Goal: Browse casually: Explore the website without a specific task or goal

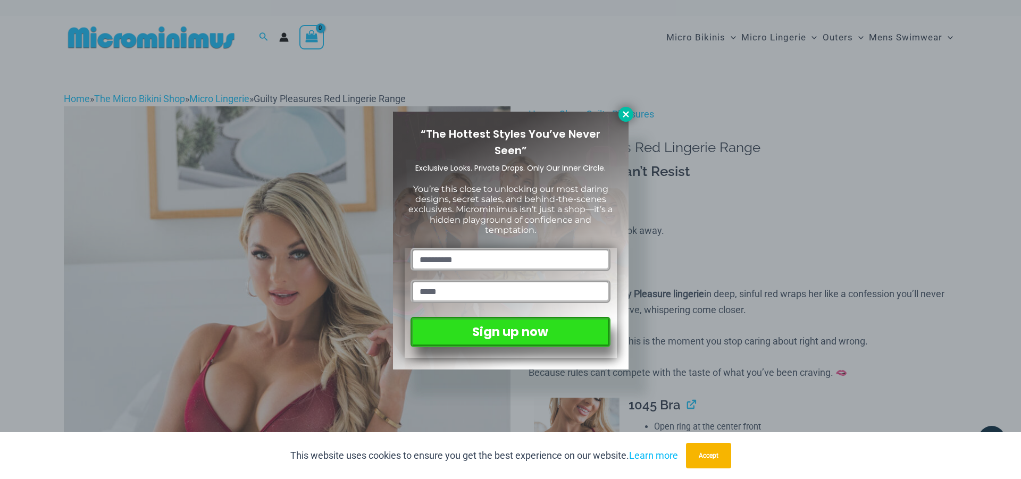
click at [628, 111] on icon at bounding box center [626, 114] width 10 height 10
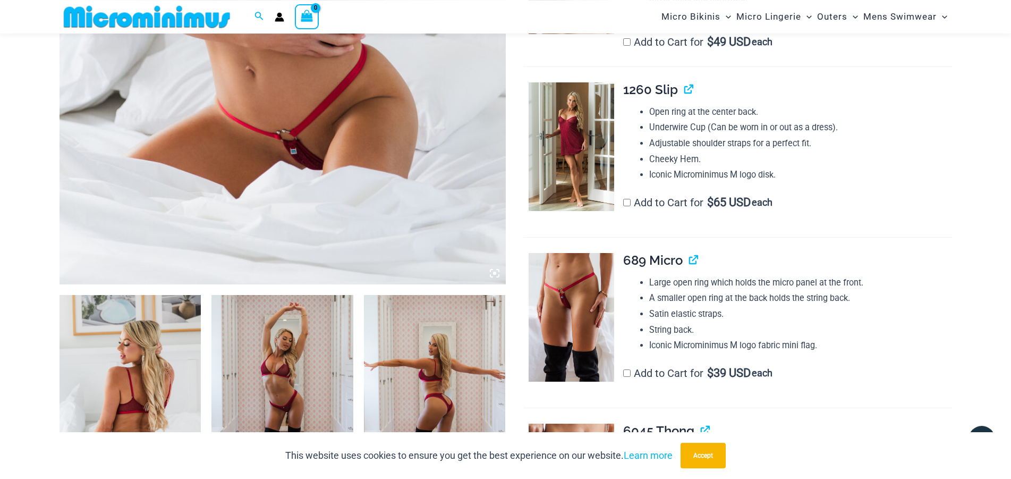
scroll to position [479, 0]
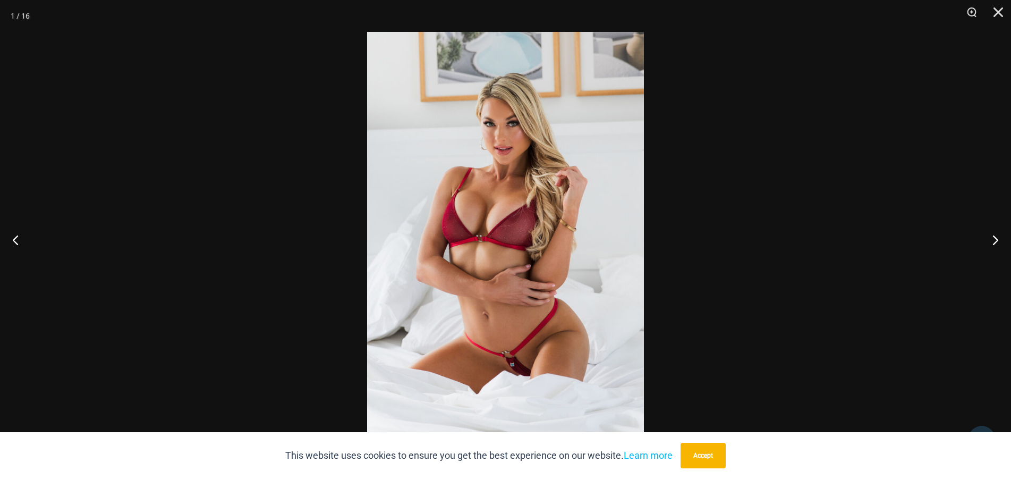
click at [511, 368] on img at bounding box center [505, 239] width 277 height 415
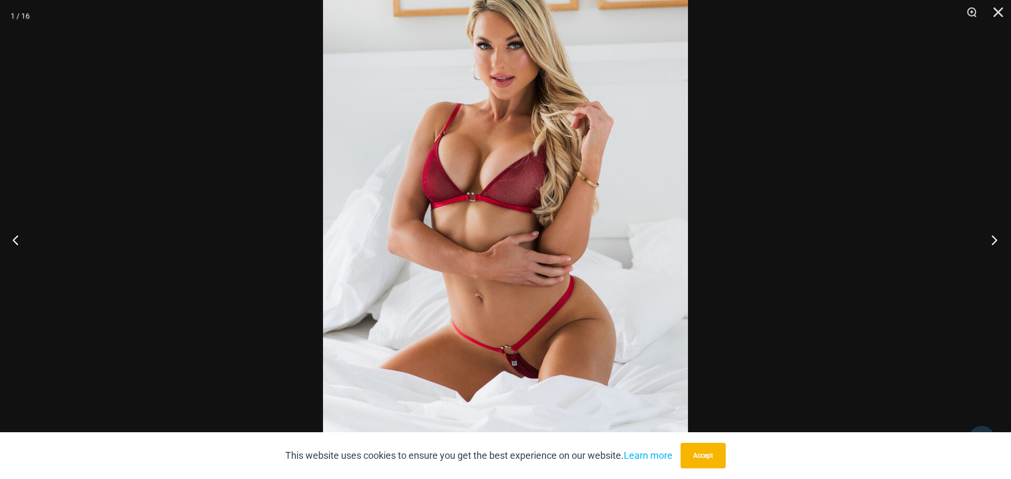
click at [996, 241] on button "Next" at bounding box center [992, 239] width 40 height 53
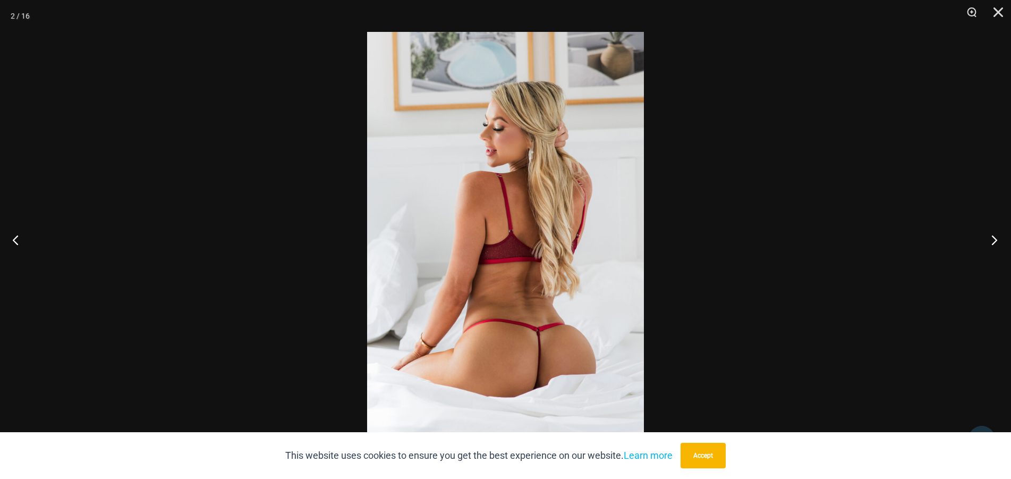
click at [996, 241] on button "Next" at bounding box center [992, 239] width 40 height 53
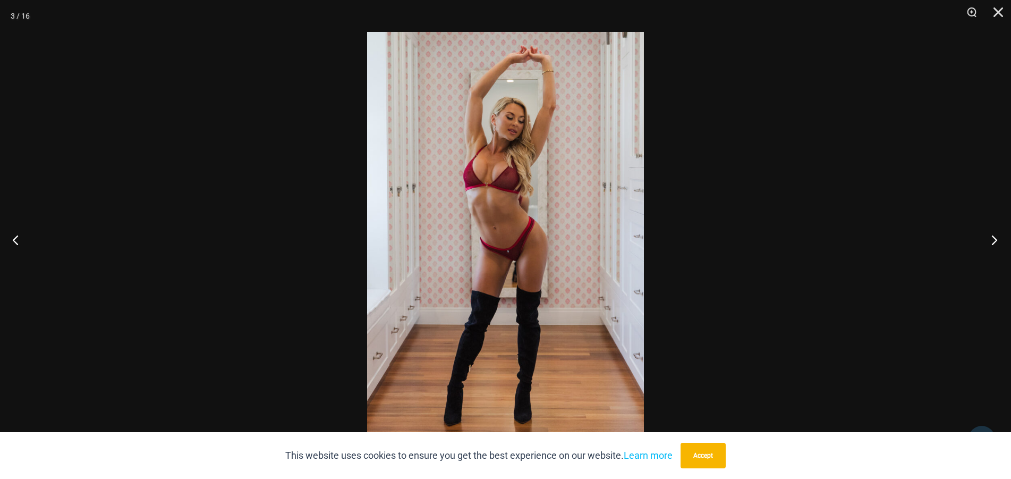
click at [996, 241] on button "Next" at bounding box center [992, 239] width 40 height 53
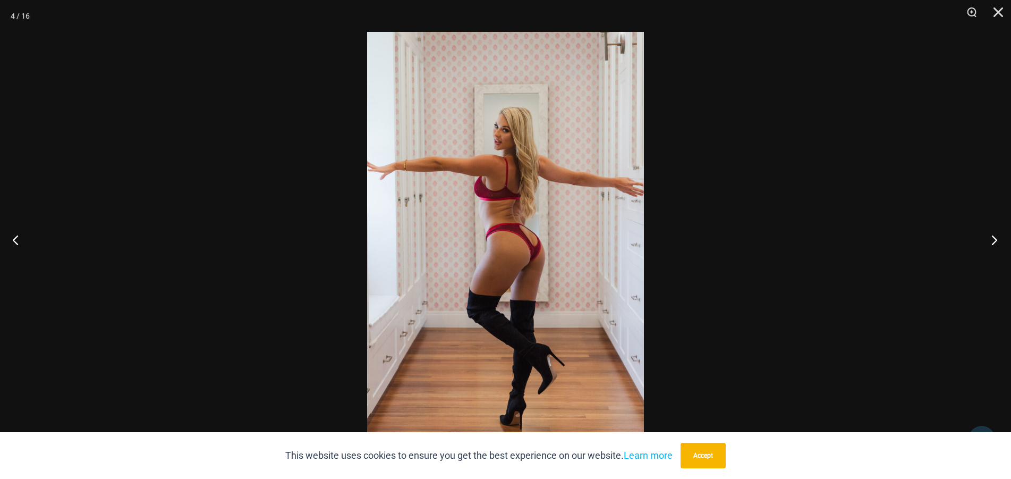
click at [996, 241] on button "Next" at bounding box center [992, 239] width 40 height 53
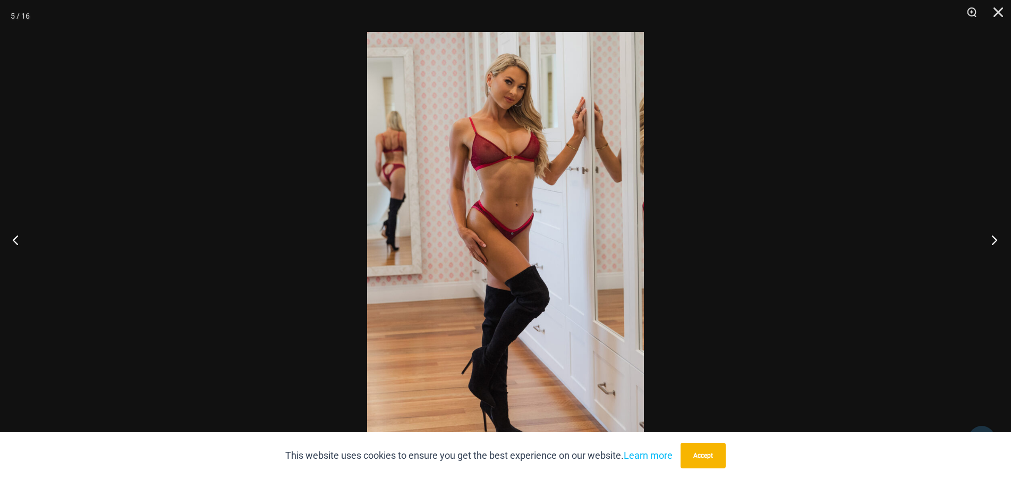
click at [996, 241] on button "Next" at bounding box center [992, 239] width 40 height 53
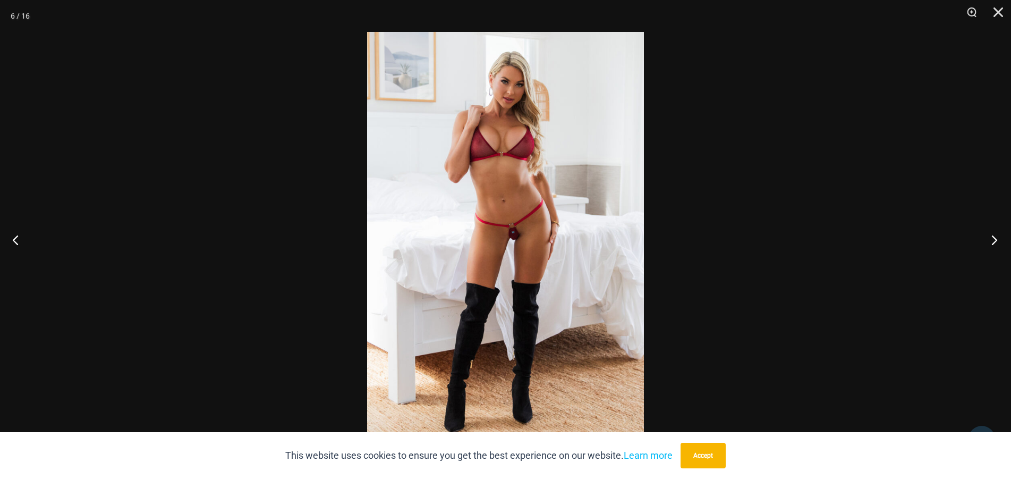
click at [996, 241] on button "Next" at bounding box center [992, 239] width 40 height 53
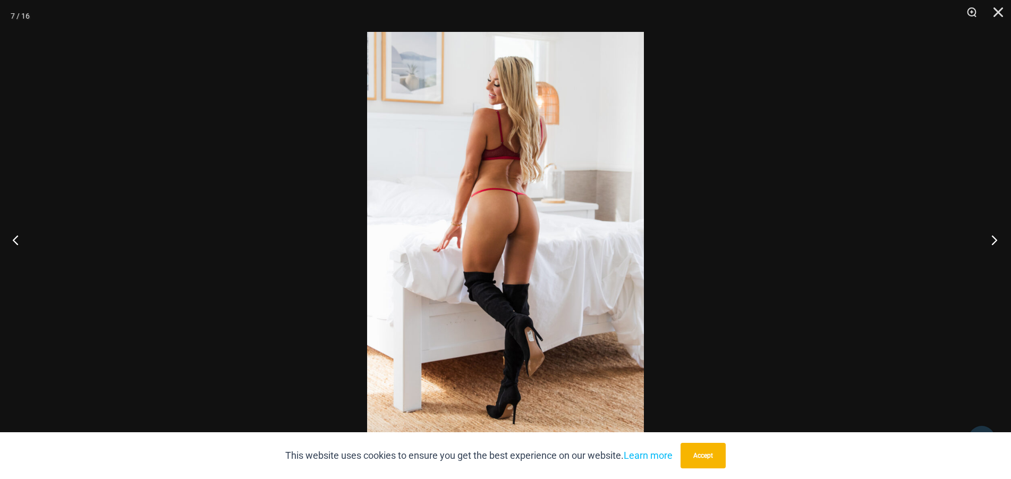
click at [996, 241] on button "Next" at bounding box center [992, 239] width 40 height 53
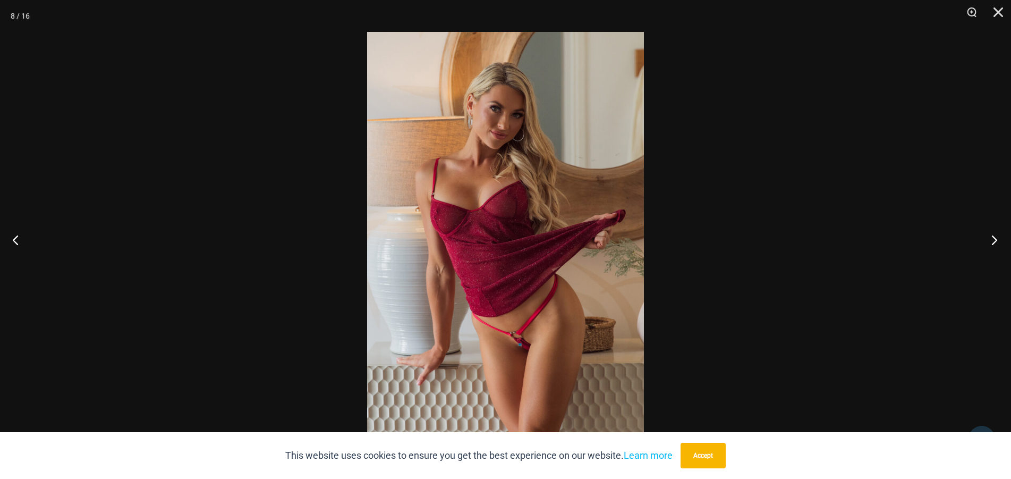
click at [996, 241] on button "Next" at bounding box center [992, 239] width 40 height 53
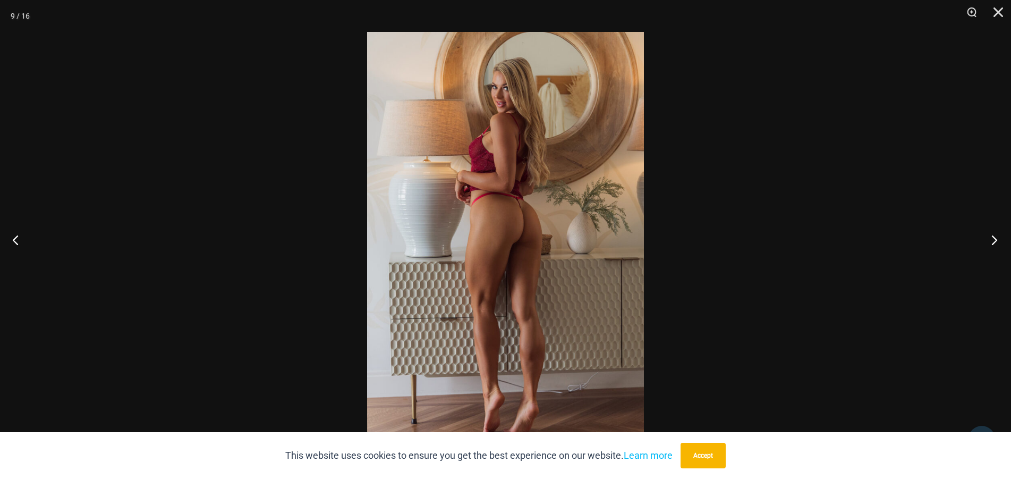
click at [996, 241] on button "Next" at bounding box center [992, 239] width 40 height 53
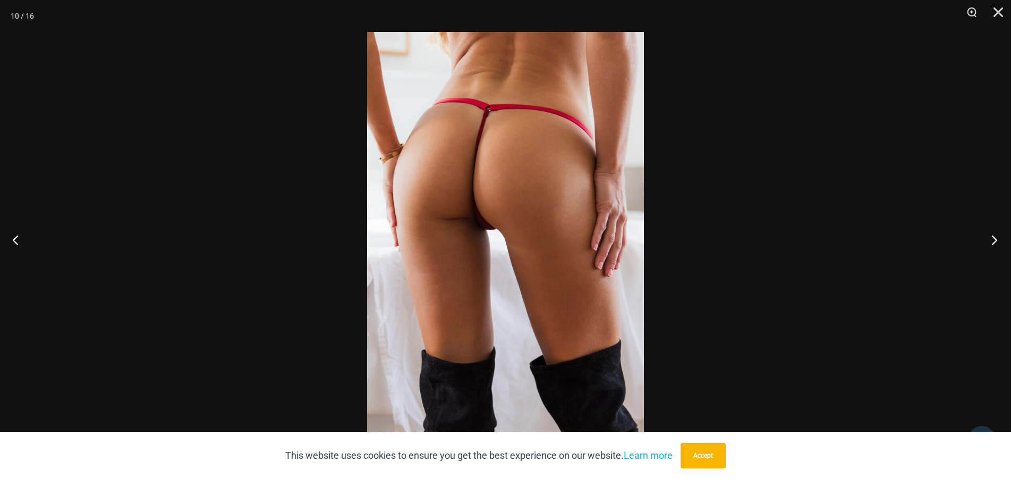
click at [996, 241] on button "Next" at bounding box center [992, 239] width 40 height 53
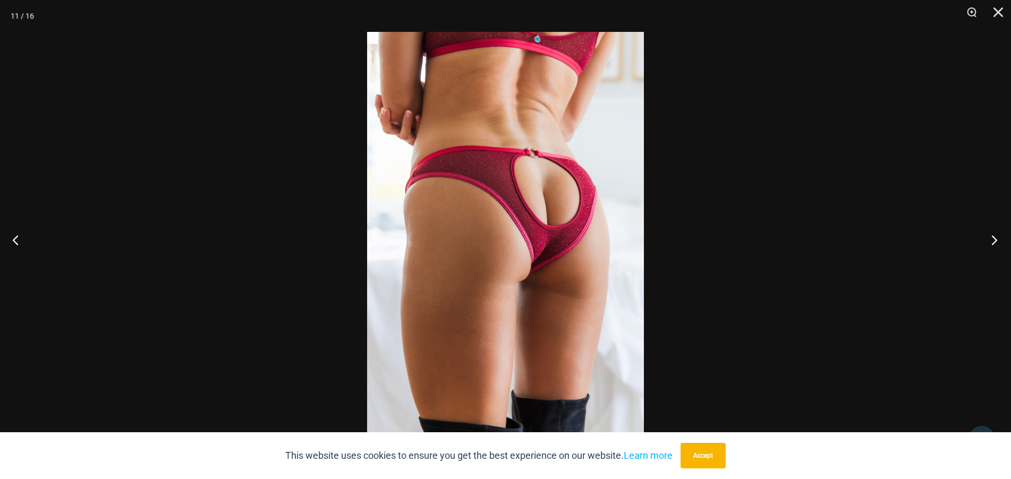
click at [996, 241] on button "Next" at bounding box center [992, 239] width 40 height 53
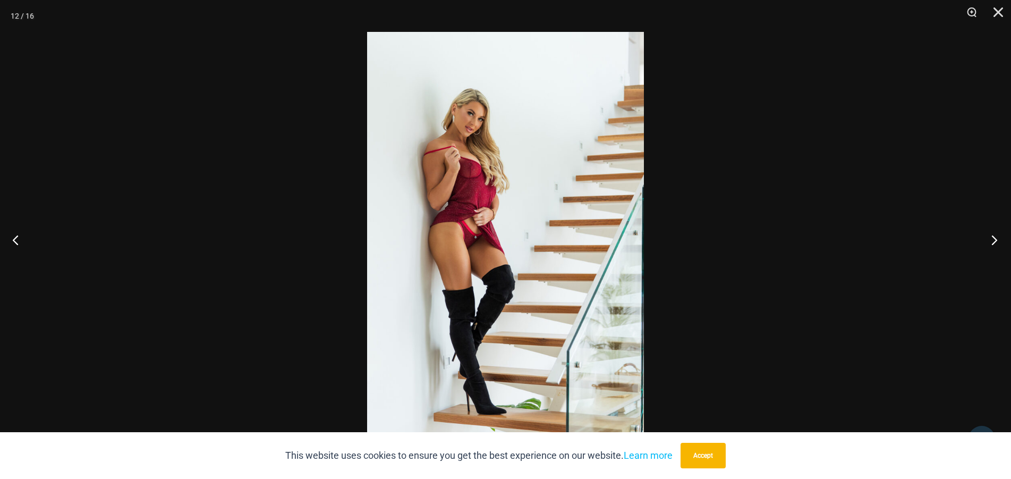
click at [996, 241] on button "Next" at bounding box center [992, 239] width 40 height 53
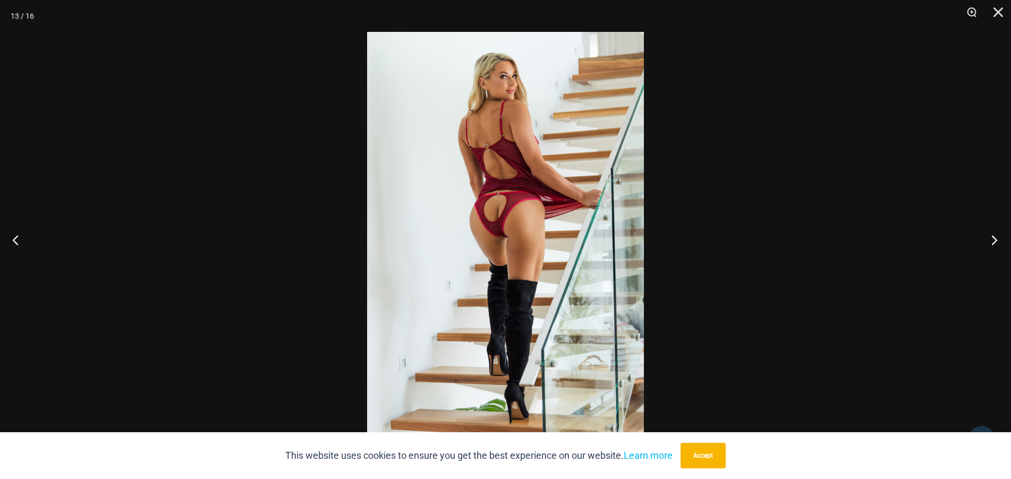
click at [996, 241] on button "Next" at bounding box center [992, 239] width 40 height 53
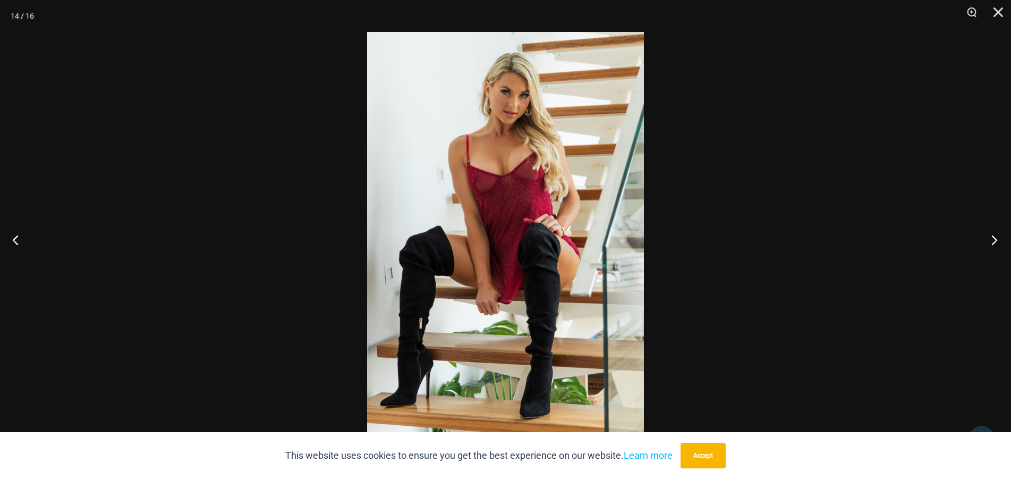
click at [996, 241] on button "Next" at bounding box center [992, 239] width 40 height 53
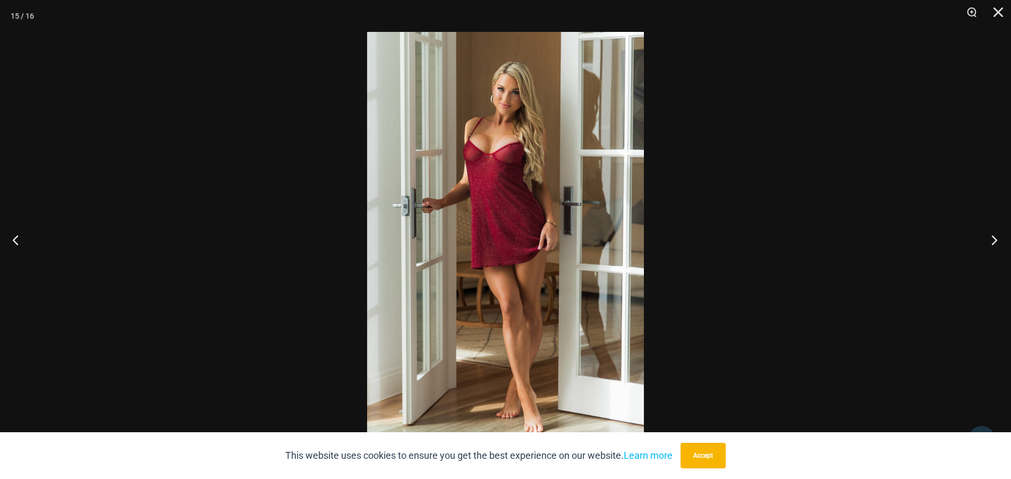
click at [996, 241] on button "Next" at bounding box center [992, 239] width 40 height 53
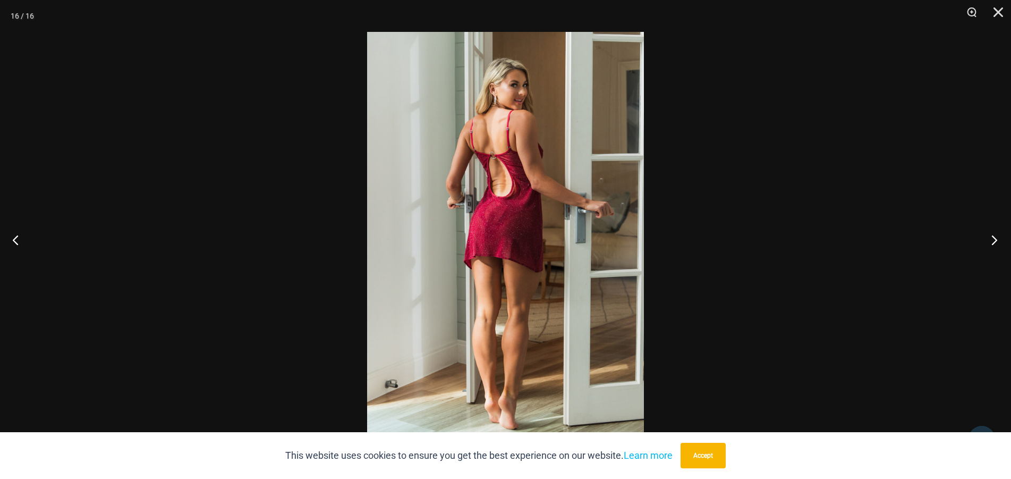
click at [996, 241] on button "Next" at bounding box center [992, 239] width 40 height 53
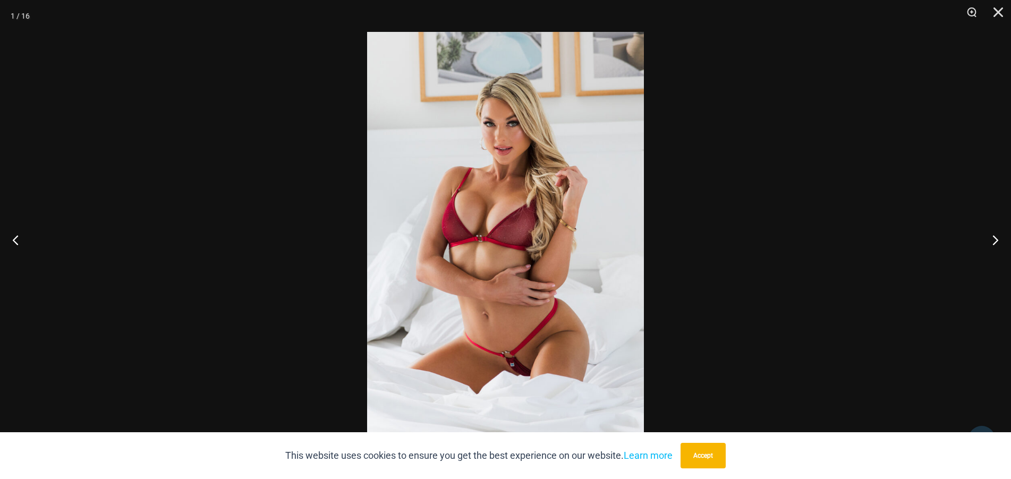
click at [740, 239] on div at bounding box center [505, 239] width 1011 height 479
